Goal: Navigation & Orientation: Find specific page/section

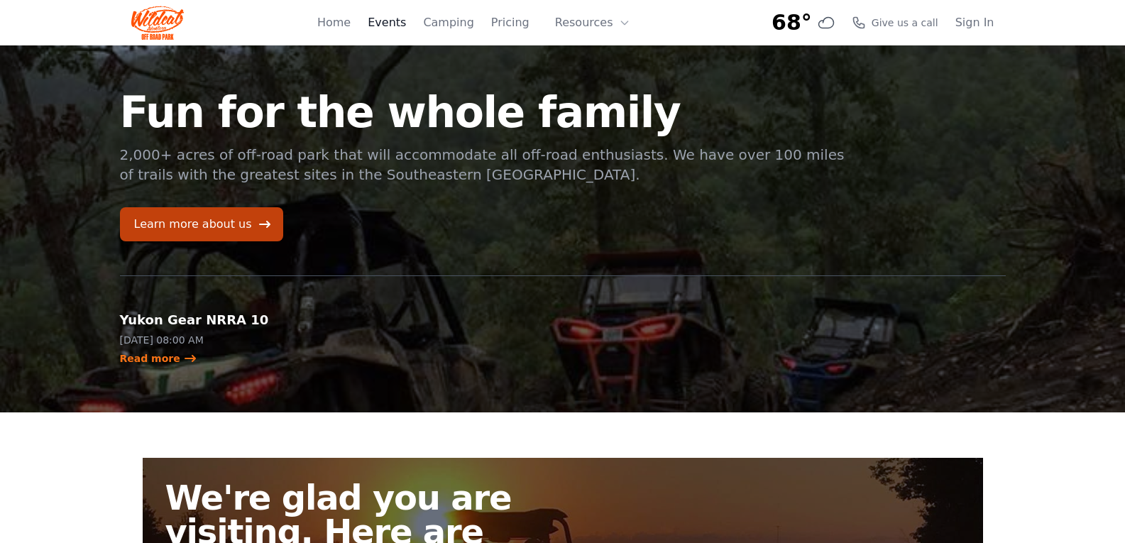
click at [400, 23] on link "Events" at bounding box center [387, 22] width 38 height 17
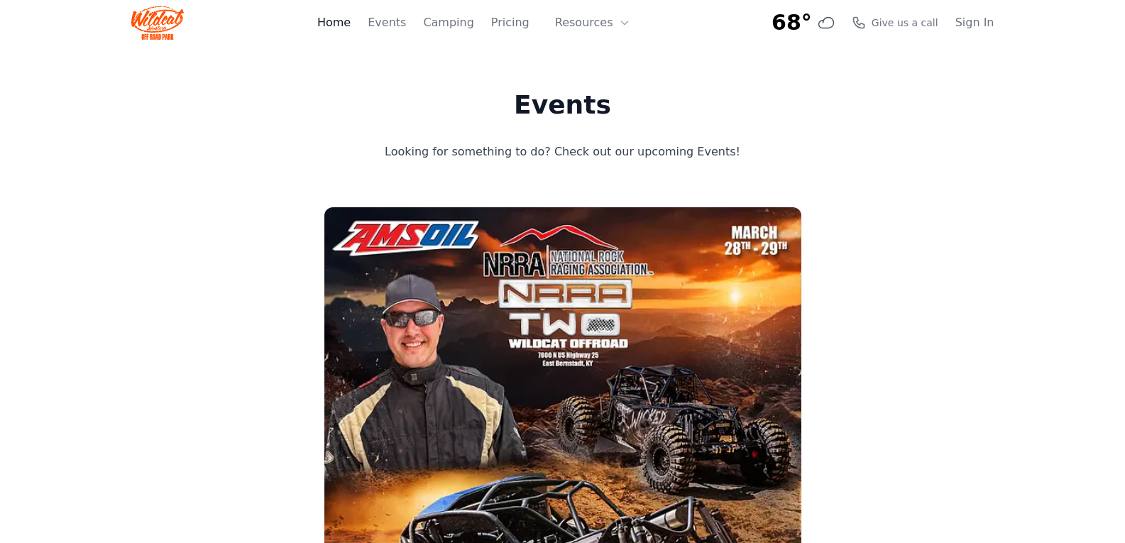
click at [350, 23] on link "Home" at bounding box center [333, 22] width 33 height 17
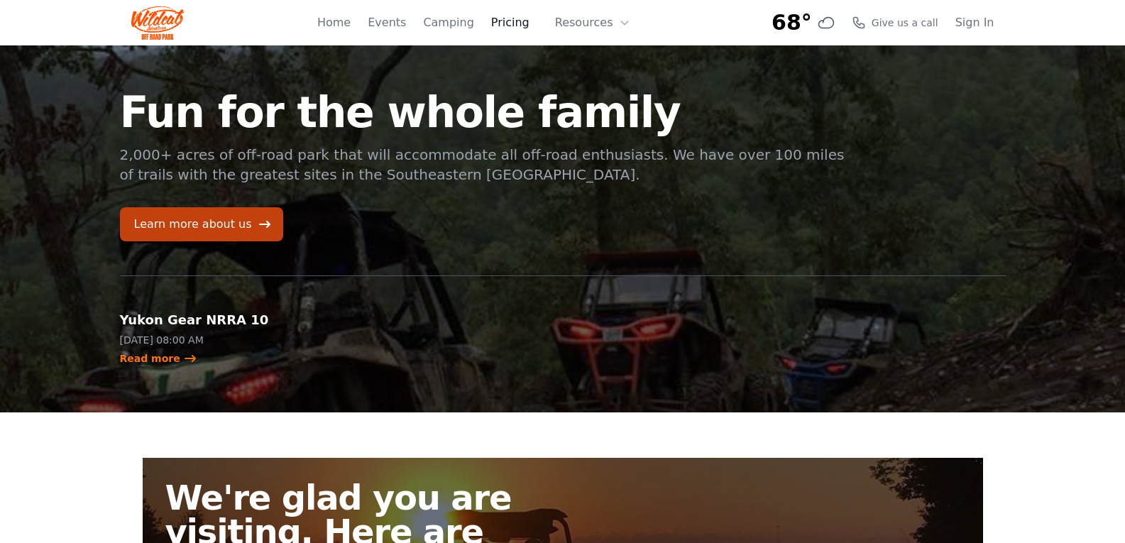
click at [514, 26] on link "Pricing" at bounding box center [510, 22] width 38 height 17
